Goal: Transaction & Acquisition: Purchase product/service

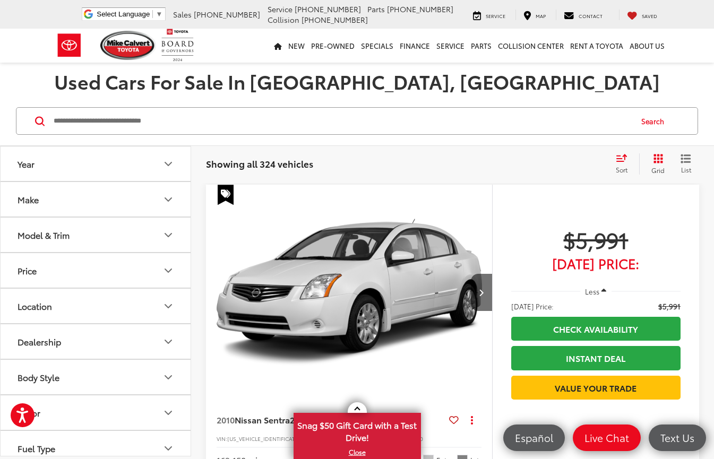
scroll to position [53, 0]
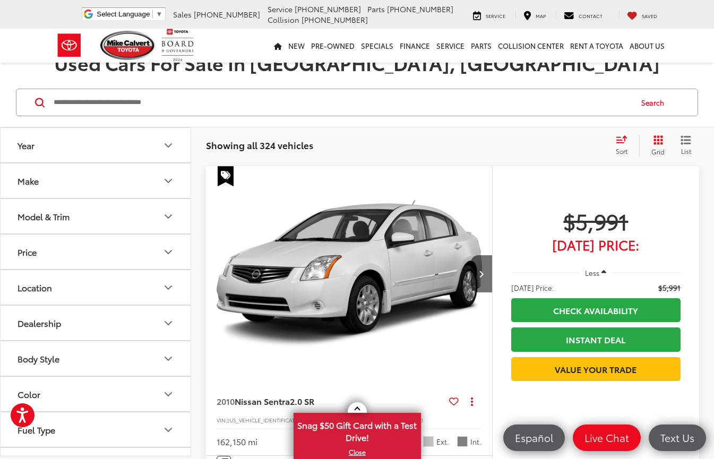
click at [171, 183] on icon "Make" at bounding box center [168, 181] width 13 height 13
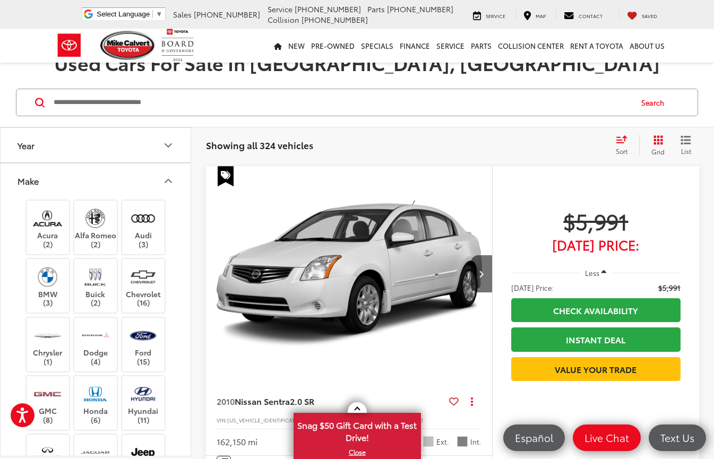
click at [171, 183] on icon "Make" at bounding box center [168, 180] width 6 height 3
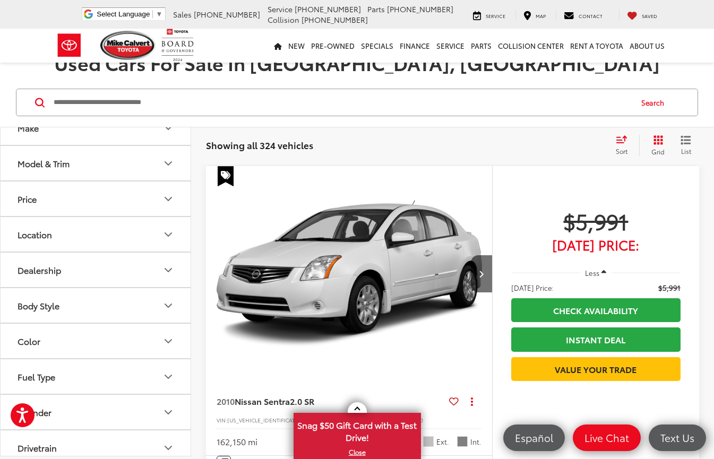
click at [166, 309] on icon "Body Style" at bounding box center [168, 305] width 13 height 13
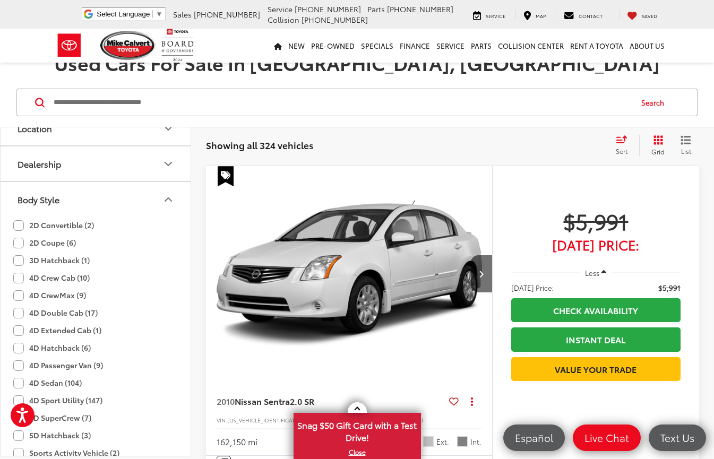
scroll to position [212, 0]
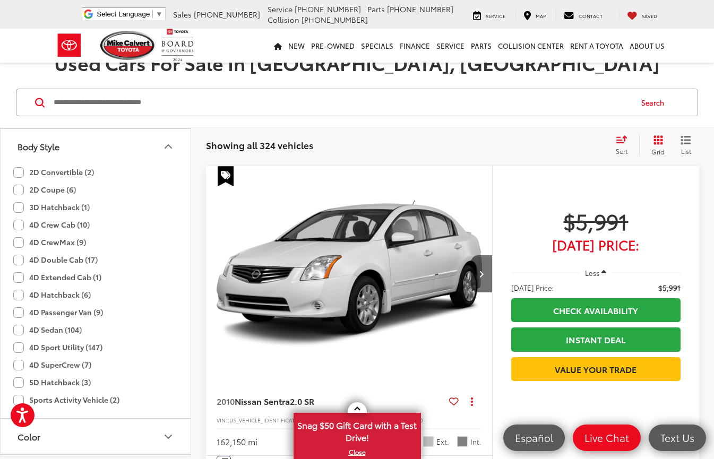
click at [65, 347] on label "4D Sport Utility (147)" at bounding box center [57, 348] width 89 height 18
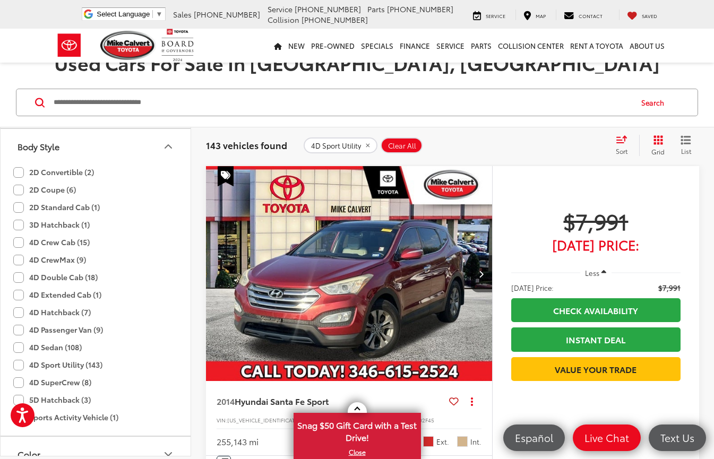
click at [170, 146] on icon "Body Style" at bounding box center [168, 146] width 13 height 13
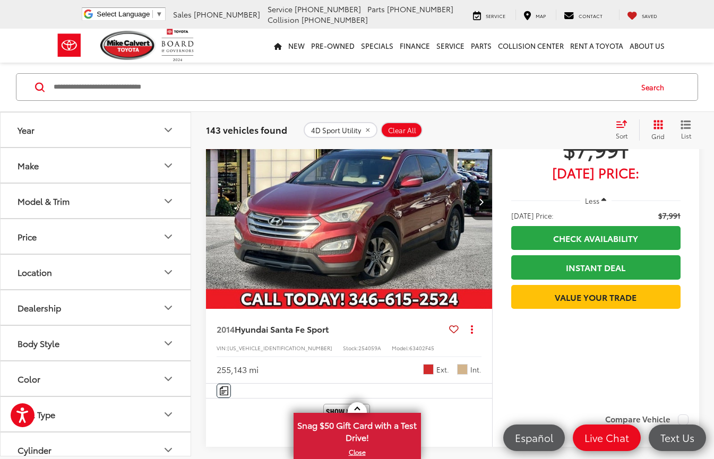
scroll to position [106, 0]
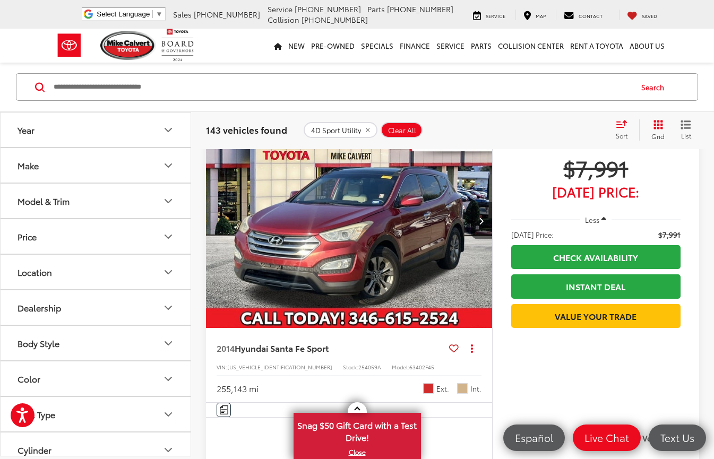
click at [166, 133] on icon "Year" at bounding box center [168, 130] width 13 height 13
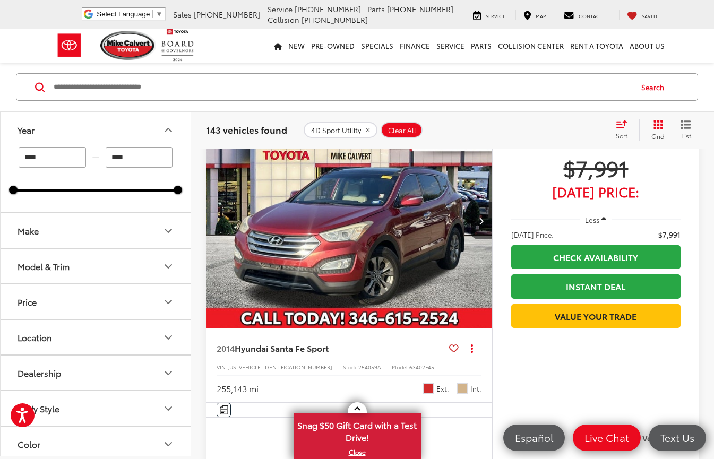
click at [71, 160] on input "****" at bounding box center [52, 157] width 67 height 21
drag, startPoint x: 16, startPoint y: 187, endPoint x: 139, endPoint y: 196, distance: 122.9
click at [139, 196] on div "**** — **** 2020 2025" at bounding box center [96, 179] width 190 height 65
type input "****"
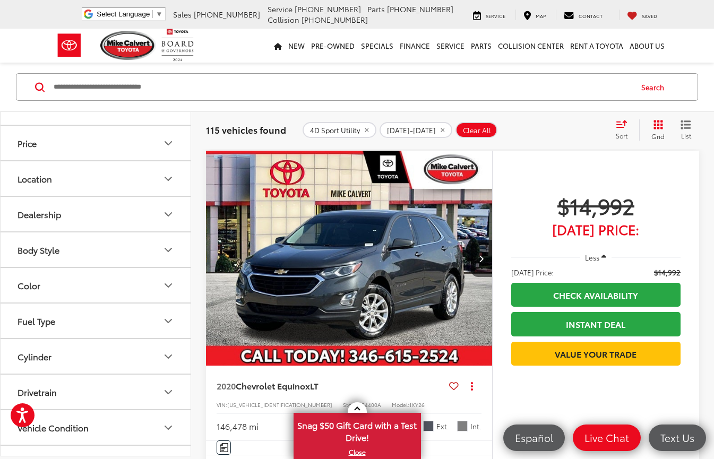
scroll to position [159, 0]
click at [133, 148] on button "Price" at bounding box center [96, 142] width 191 height 35
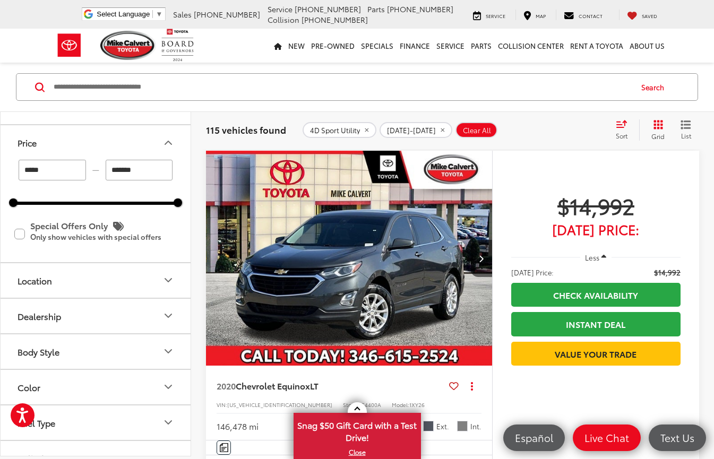
click at [142, 172] on input "*******" at bounding box center [139, 170] width 67 height 21
drag, startPoint x: 150, startPoint y: 174, endPoint x: 101, endPoint y: 171, distance: 48.9
click at [101, 171] on div "***** — *******" at bounding box center [95, 170] width 165 height 21
type input "******"
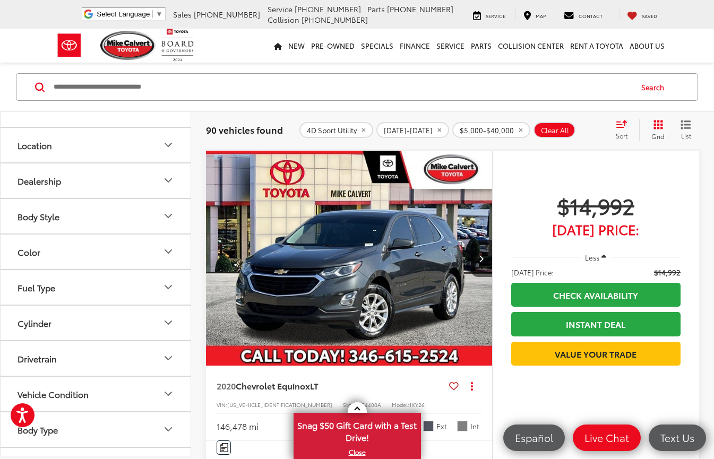
scroll to position [318, 0]
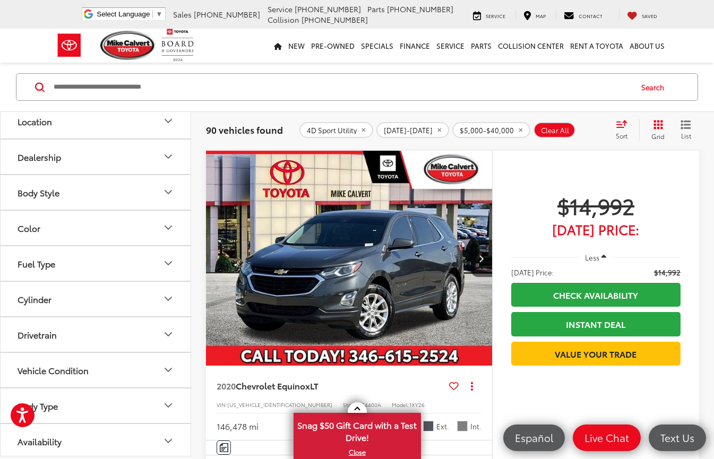
click at [158, 268] on button "Fuel Type" at bounding box center [96, 263] width 191 height 35
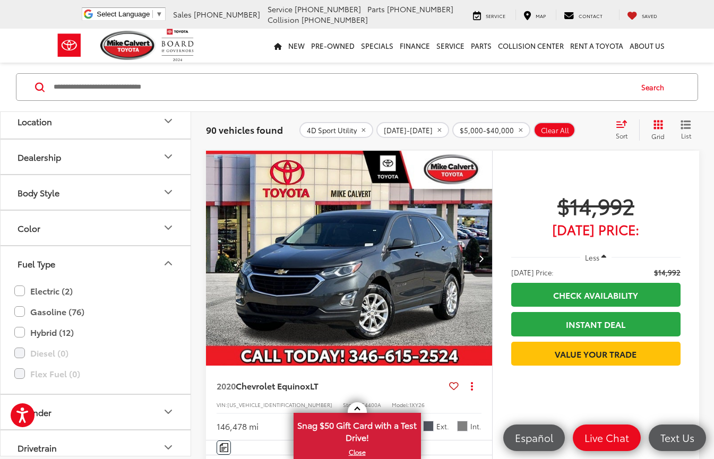
click at [158, 268] on button "Fuel Type" at bounding box center [96, 263] width 191 height 35
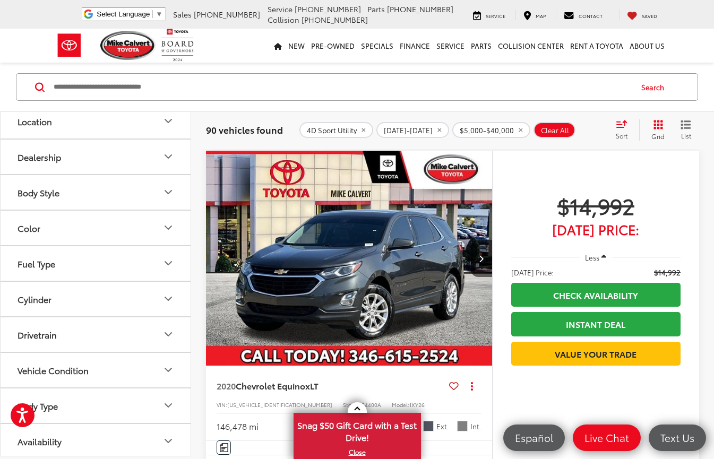
scroll to position [321, 0]
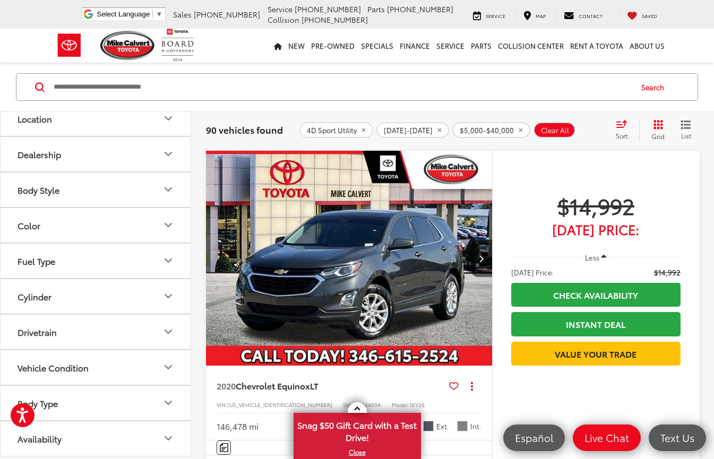
click at [142, 338] on button "Drivetrain" at bounding box center [96, 332] width 191 height 35
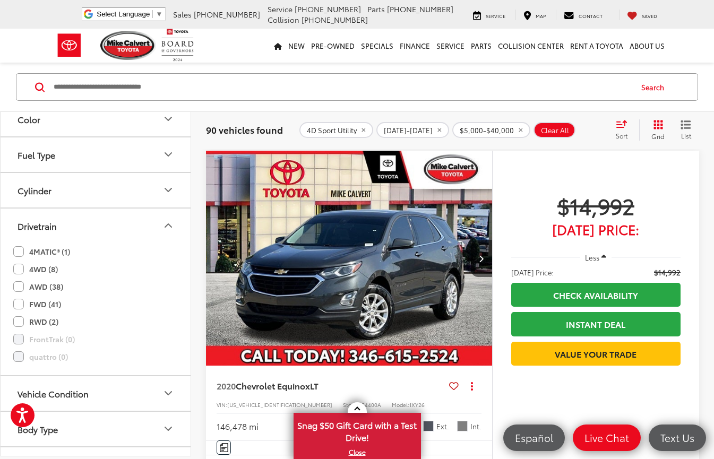
click at [163, 224] on icon "Drivetrain" at bounding box center [168, 225] width 13 height 13
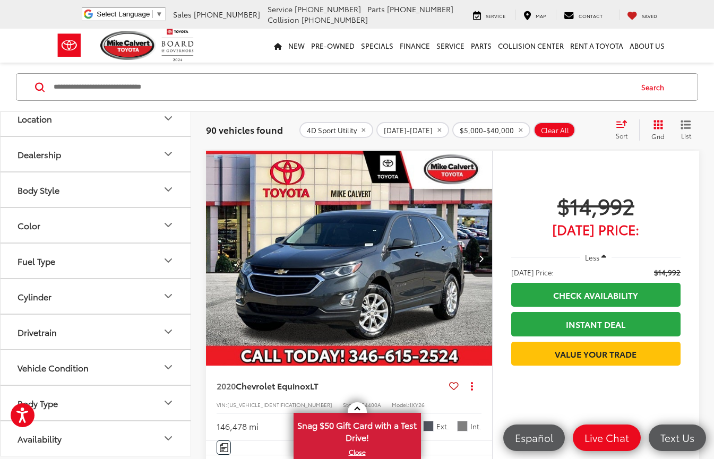
click at [158, 410] on button "Body Type" at bounding box center [96, 403] width 191 height 35
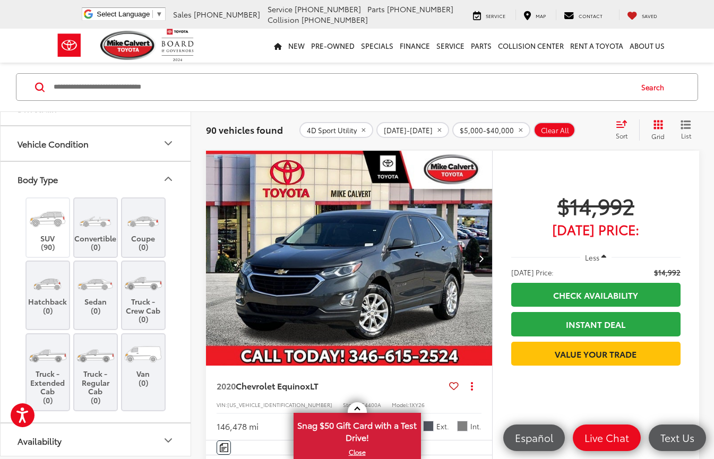
scroll to position [547, 0]
click at [165, 178] on icon "Body Type" at bounding box center [168, 176] width 6 height 3
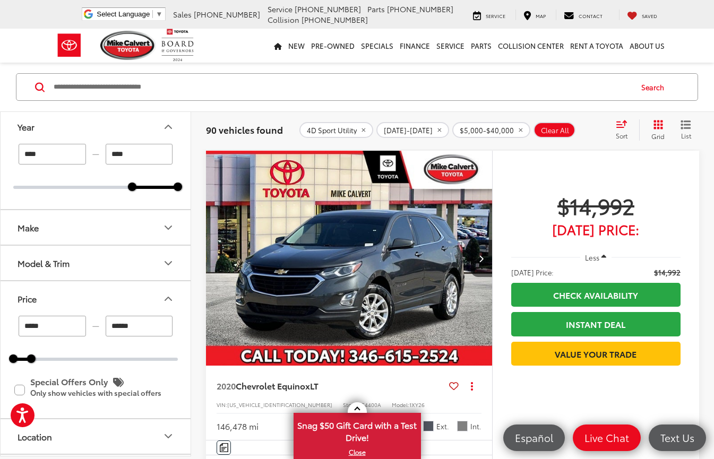
scroll to position [3, 0]
click at [167, 226] on icon "Make" at bounding box center [168, 228] width 13 height 13
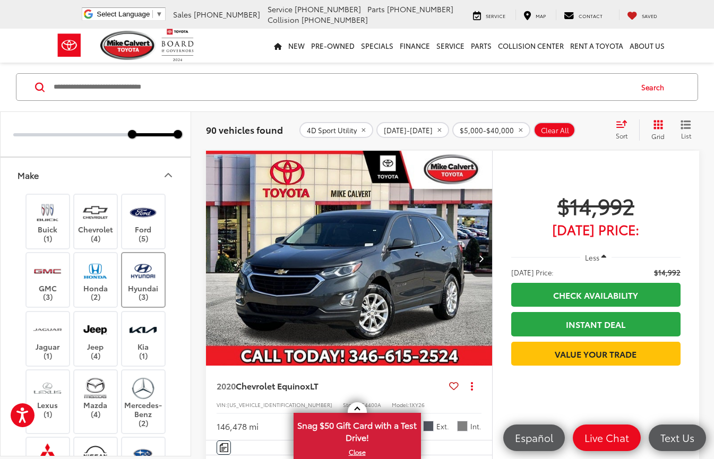
scroll to position [109, 0]
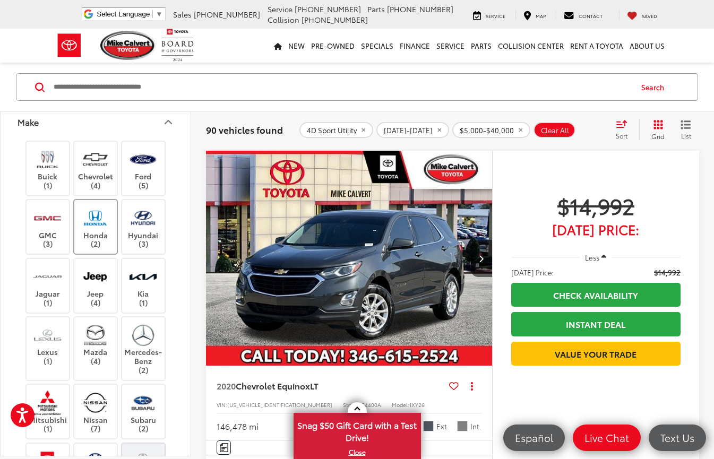
click at [104, 236] on label "Honda (2)" at bounding box center [95, 226] width 43 height 43
